Goal: Use online tool/utility: Utilize a website feature to perform a specific function

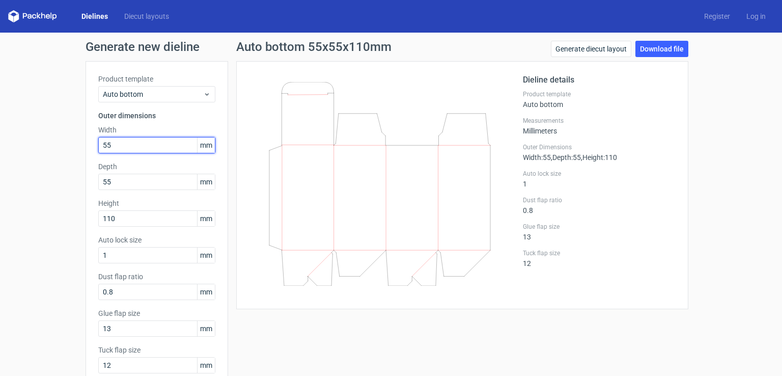
drag, startPoint x: 110, startPoint y: 147, endPoint x: 63, endPoint y: 160, distance: 48.5
click at [64, 159] on div "Generate new dieline Product template Auto bottom Outer dimensions Width 55 mm …" at bounding box center [391, 234] width 782 height 403
type input "124"
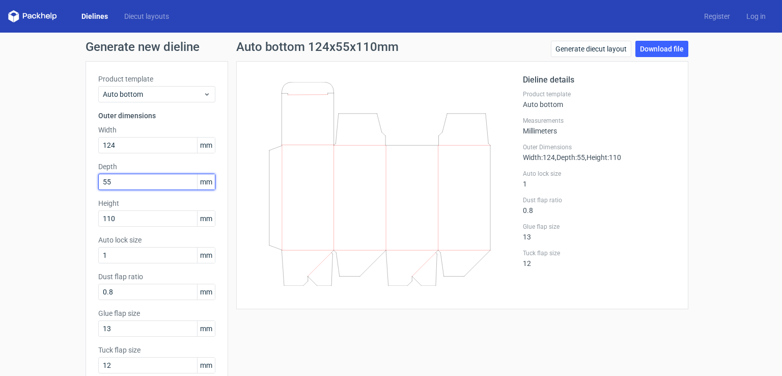
drag, startPoint x: 121, startPoint y: 180, endPoint x: 53, endPoint y: 198, distance: 70.1
click at [53, 198] on div "Generate new dieline Product template Auto bottom Outer dimensions Width 124 mm…" at bounding box center [391, 234] width 782 height 403
type input "44"
drag, startPoint x: 115, startPoint y: 213, endPoint x: 59, endPoint y: 232, distance: 58.6
click at [61, 231] on div "Generate new dieline Product template Auto bottom Outer dimensions Width 124 mm…" at bounding box center [391, 234] width 782 height 403
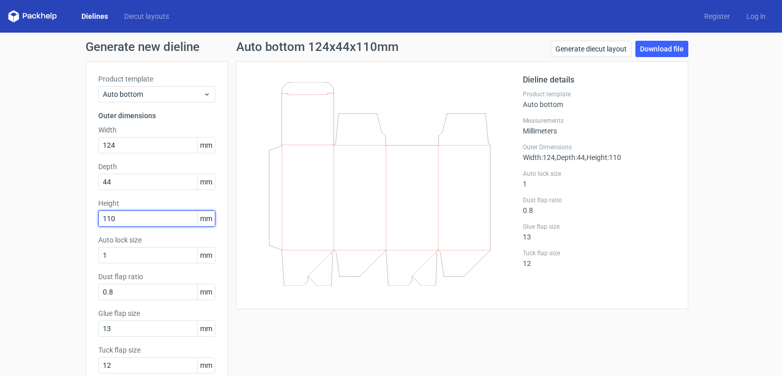
click at [120, 221] on input "110" at bounding box center [156, 218] width 117 height 16
drag, startPoint x: 122, startPoint y: 217, endPoint x: 86, endPoint y: 222, distance: 37.0
click at [86, 222] on div "Product template Auto bottom Outer dimensions Width 124 mm Depth 44 mm Height 1…" at bounding box center [157, 227] width 143 height 333
type input "44"
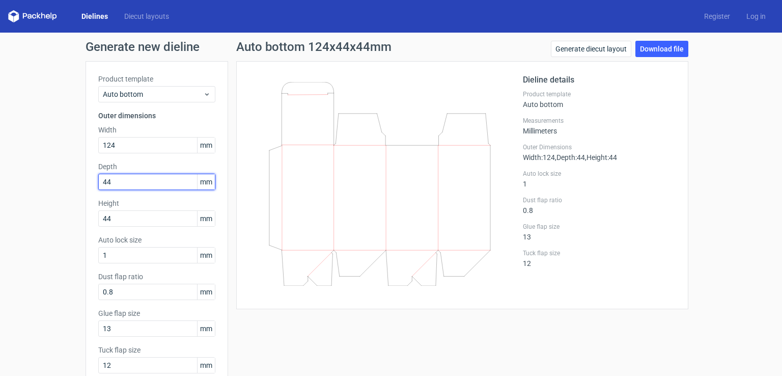
click at [41, 211] on div "Generate new dieline Product template Auto bottom Outer dimensions Width 124 mm…" at bounding box center [391, 234] width 782 height 403
type input "48"
click at [38, 212] on div "Generate new dieline Product template Auto bottom Outer dimensions Width 124 mm…" at bounding box center [391, 234] width 782 height 403
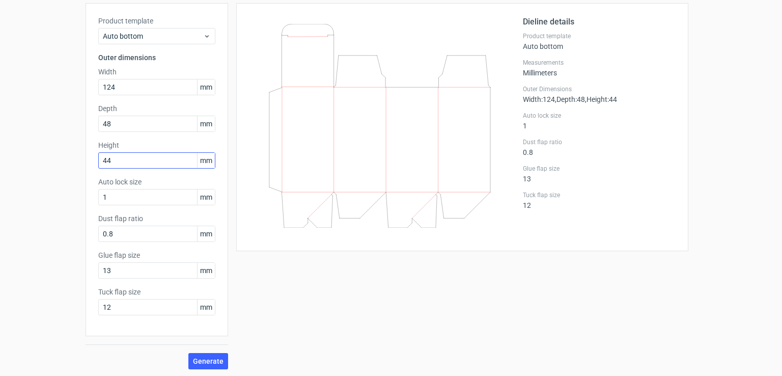
scroll to position [59, 0]
click at [126, 265] on input "13" at bounding box center [156, 269] width 117 height 16
click at [143, 82] on input "124" at bounding box center [156, 86] width 117 height 16
type input "125"
click at [205, 356] on span "Generate" at bounding box center [208, 359] width 31 height 7
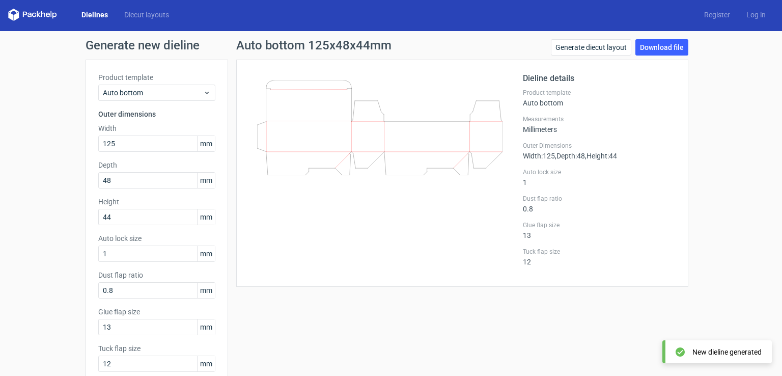
scroll to position [0, 0]
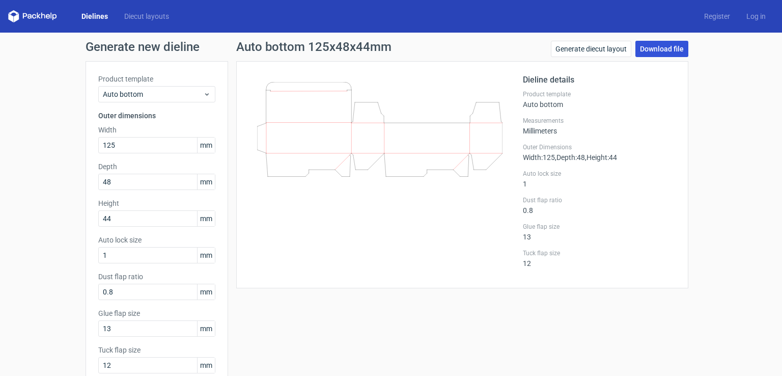
click at [666, 50] on link "Download file" at bounding box center [661, 49] width 53 height 16
